Goal: Check status: Check status

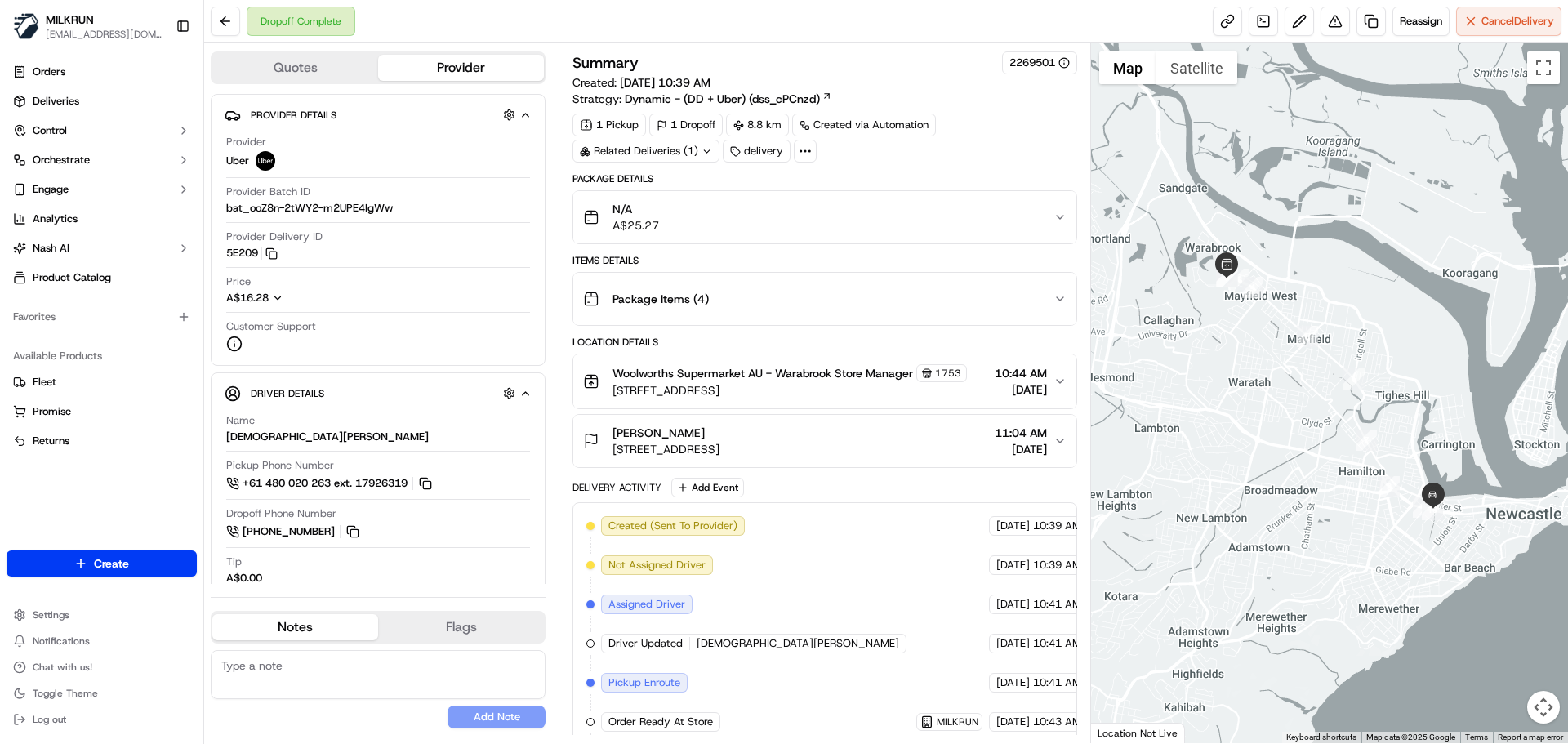
click at [1067, 300] on button "Package Items ( 4 )" at bounding box center [824, 299] width 502 height 53
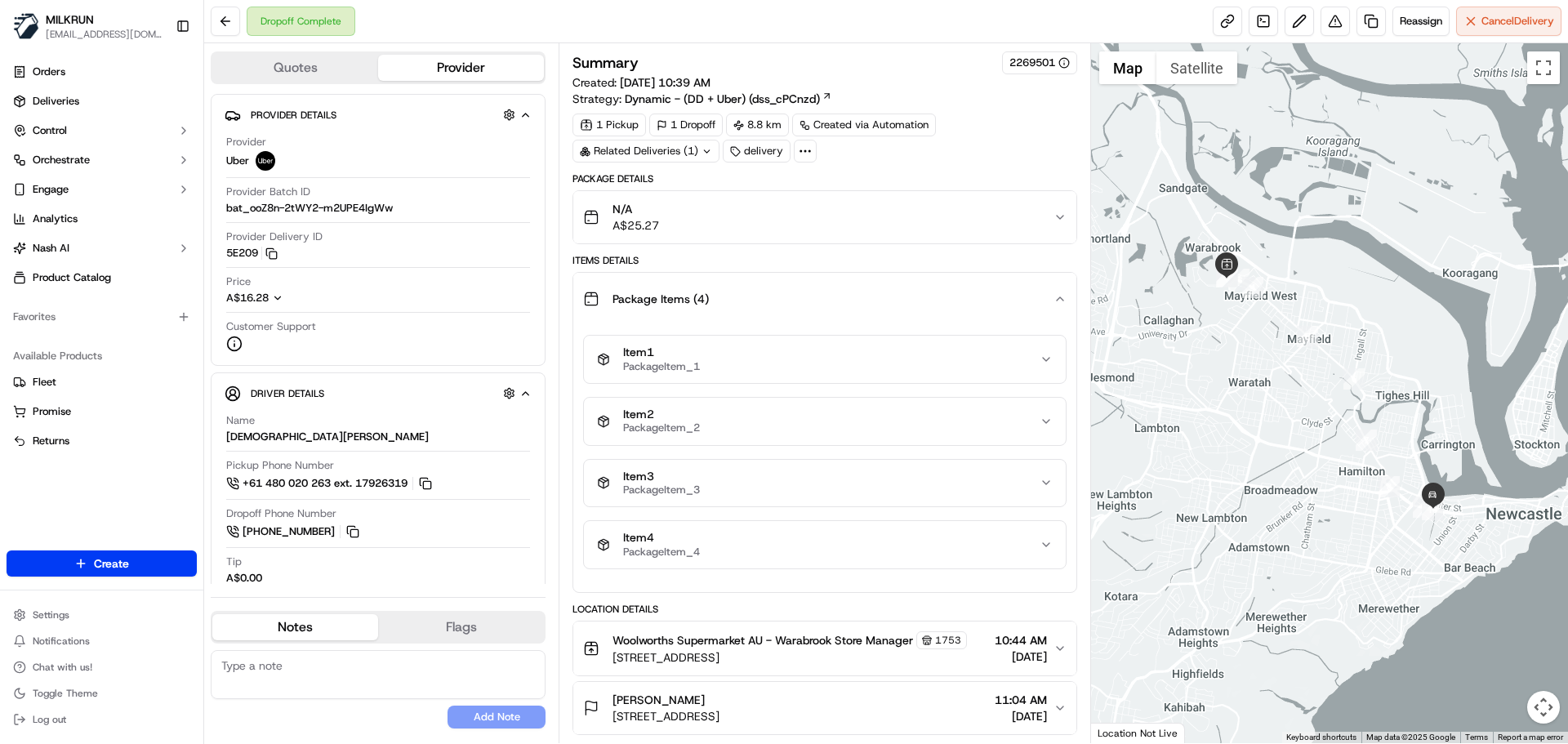
click at [1055, 300] on icon "button" at bounding box center [1059, 299] width 13 height 13
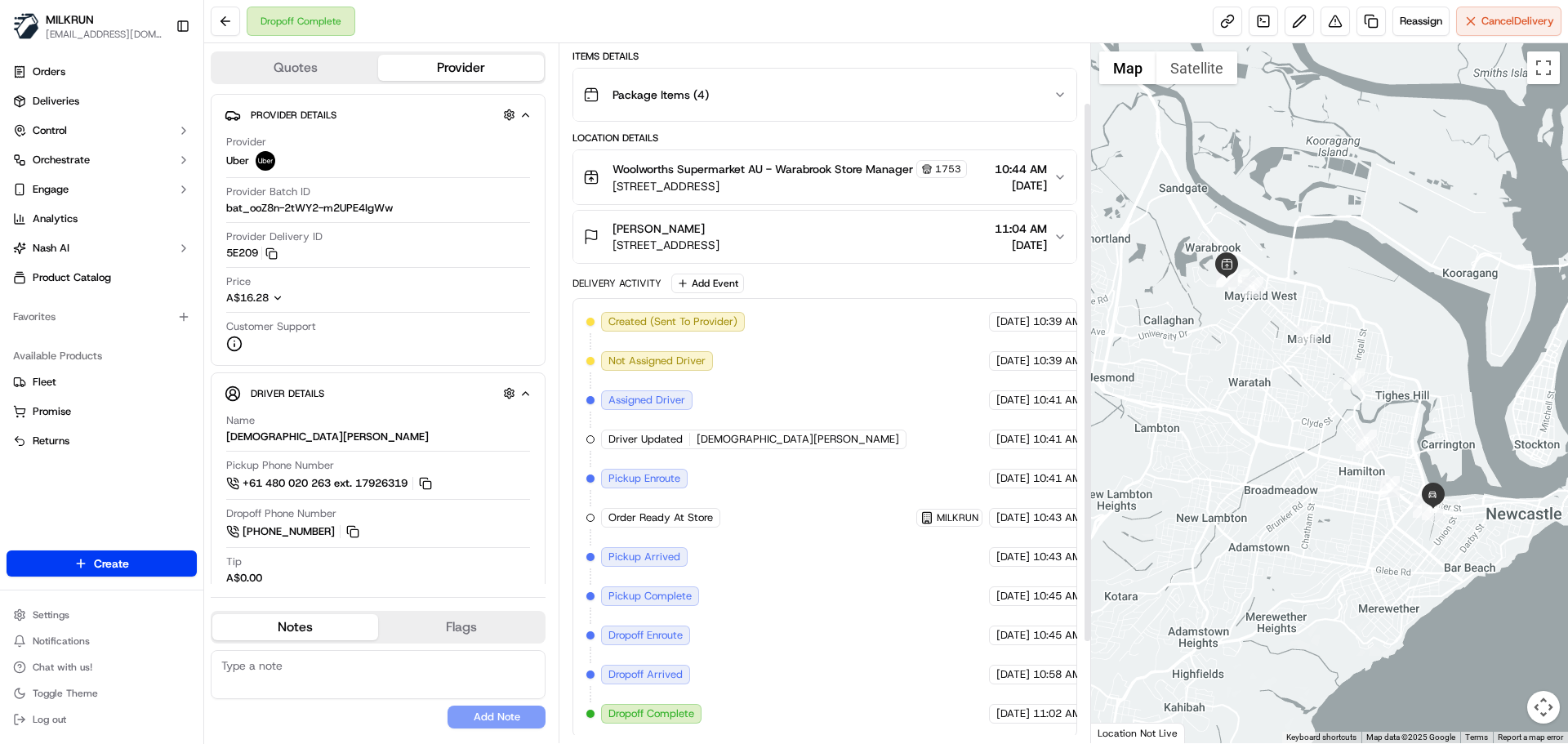
scroll to position [207, 0]
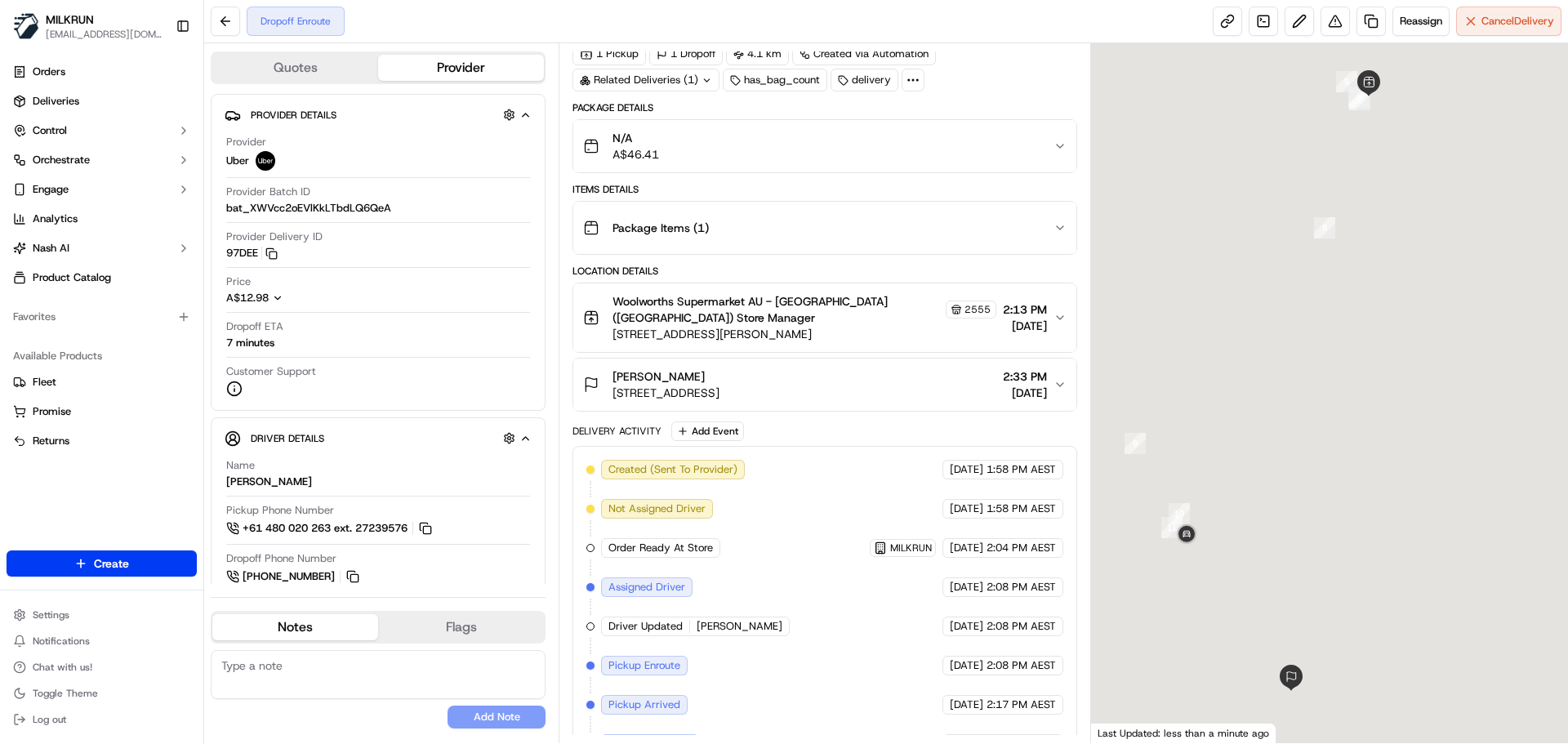
scroll to position [143, 0]
